Goal: Answer question/provide support

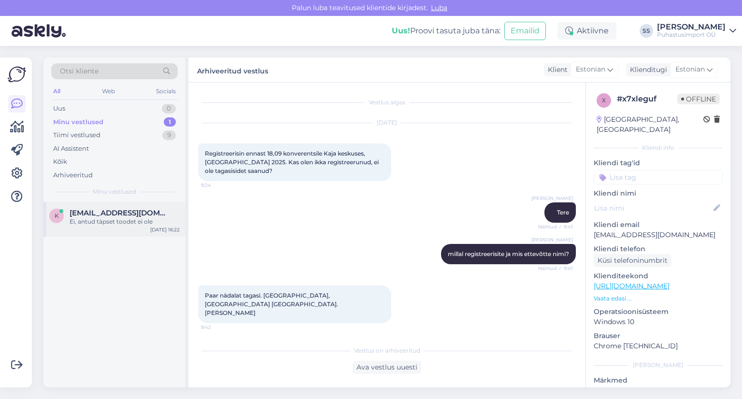
scroll to position [447, 0]
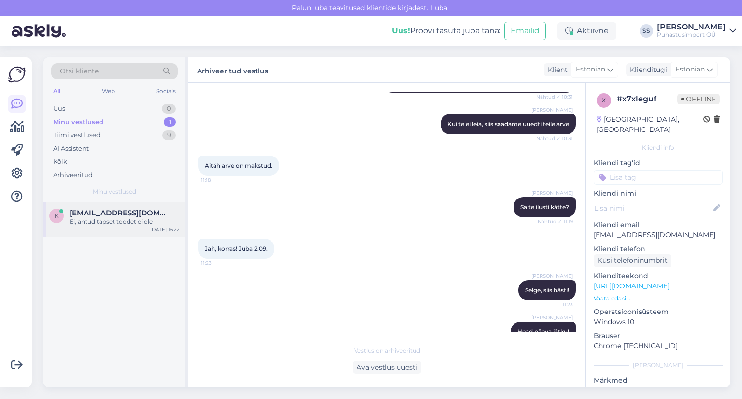
click at [114, 224] on div "Ei, antud täpset toodet ei ole" at bounding box center [125, 221] width 110 height 9
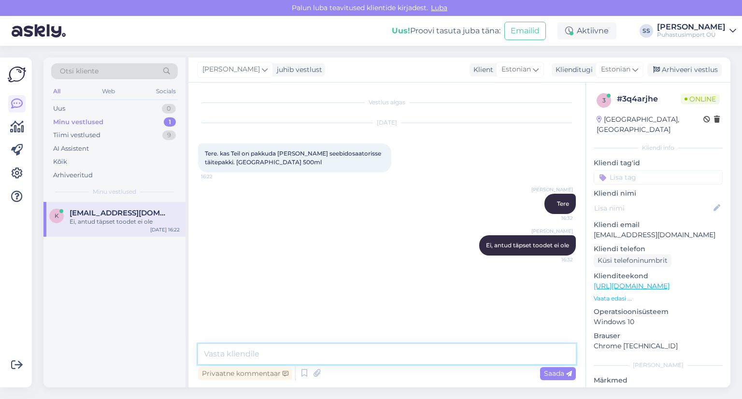
click at [275, 351] on textarea at bounding box center [387, 354] width 378 height 20
paste textarea "[URL][DOMAIN_NAME][PERSON_NAME]"
type textarea "[URL][DOMAIN_NAME][PERSON_NAME]"
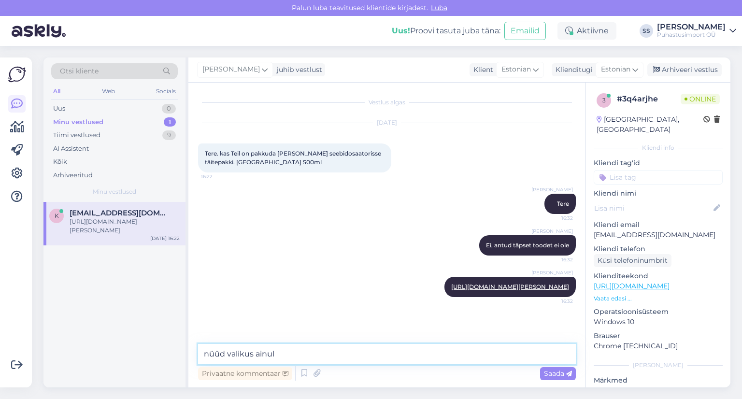
type textarea "nüüd valikus ainult"
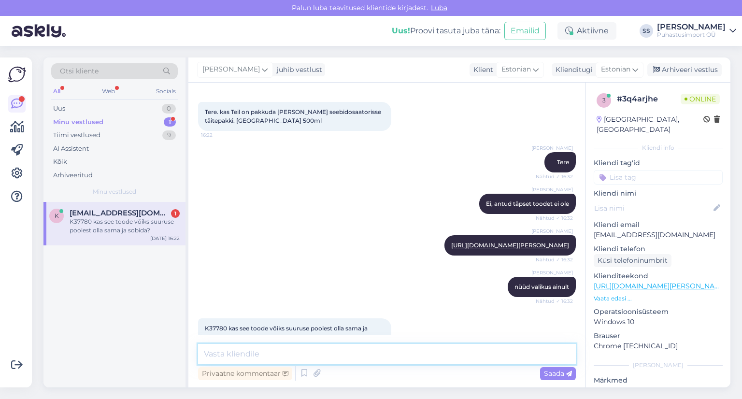
scroll to position [73, 0]
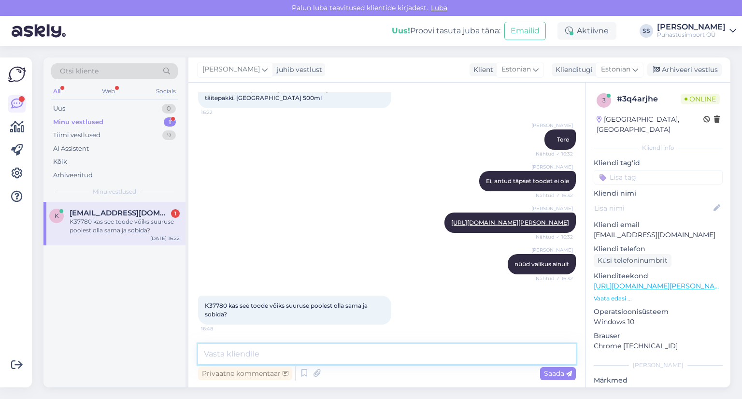
drag, startPoint x: 319, startPoint y: 351, endPoint x: 328, endPoint y: 350, distance: 8.2
click at [320, 351] on textarea at bounding box center [387, 354] width 378 height 20
type textarea "ja"
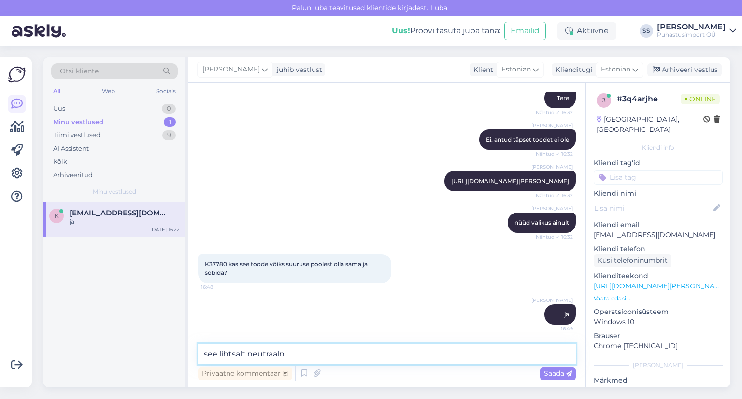
type textarea "see lihtsalt neutraalne"
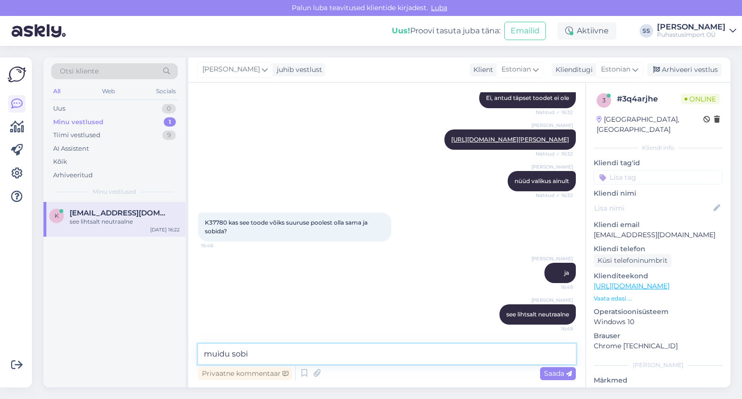
type textarea "muidu sobib"
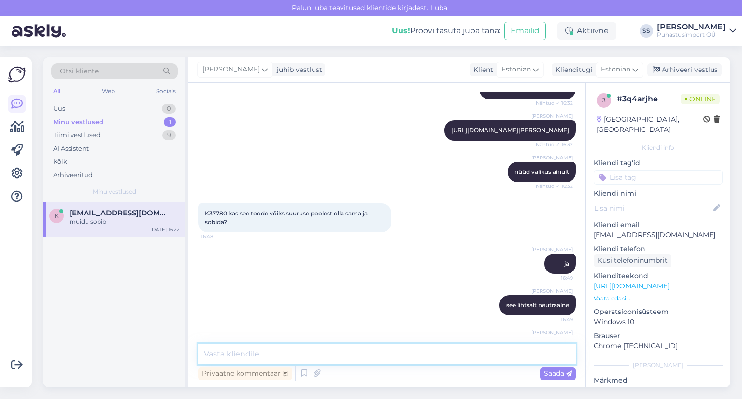
scroll to position [198, 0]
